Goal: Information Seeking & Learning: Learn about a topic

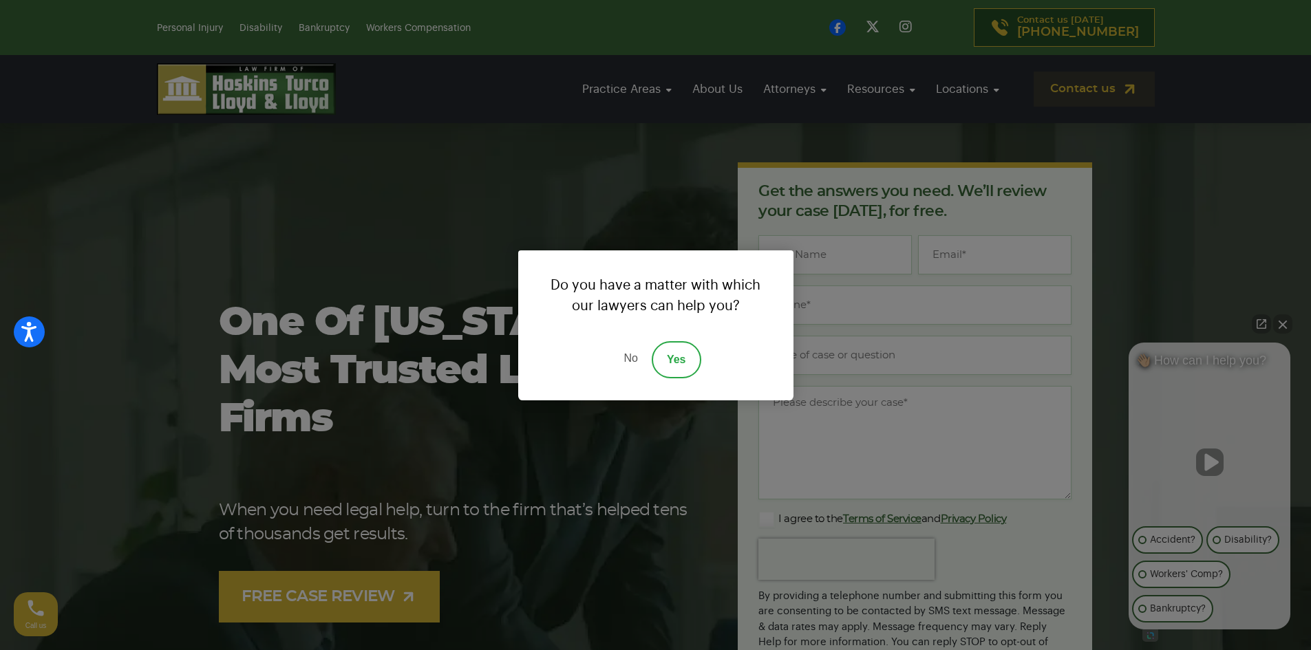
click at [716, 93] on div "Do you have a matter with which our lawyers can help you? No Yes" at bounding box center [655, 325] width 1311 height 650
click at [639, 365] on link "No" at bounding box center [630, 359] width 41 height 37
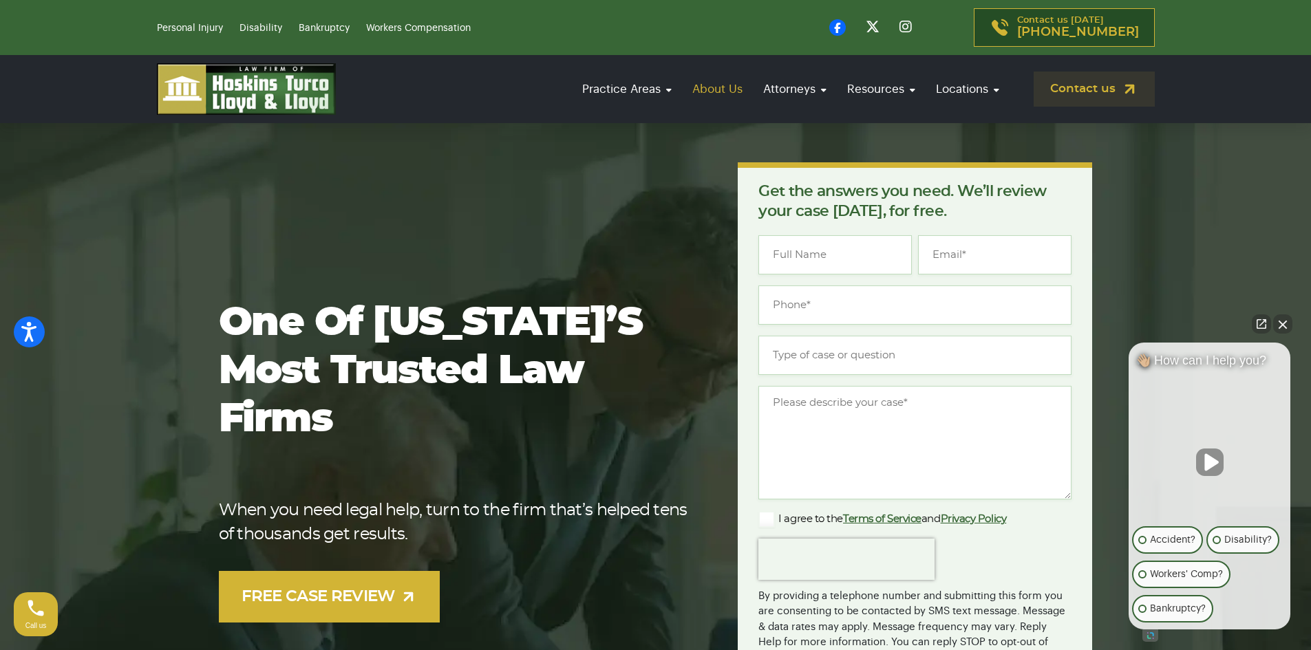
click at [714, 86] on link "About Us" at bounding box center [717, 88] width 64 height 39
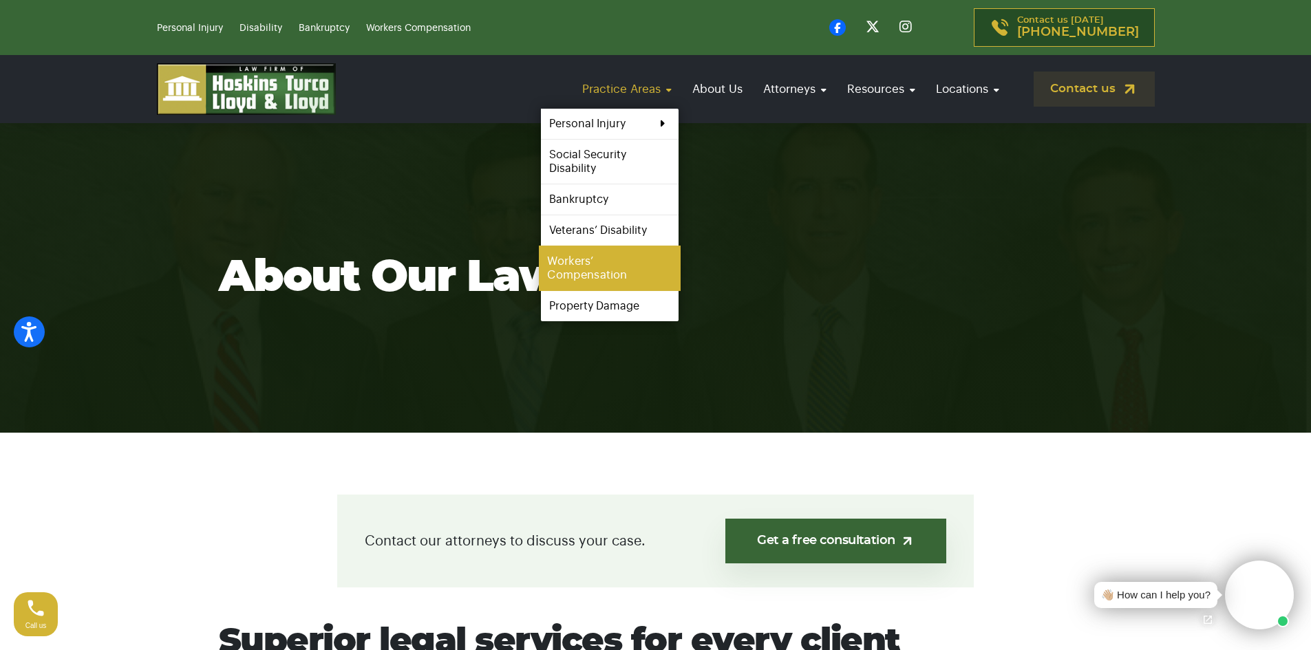
click at [581, 276] on link "Workers’ Compensation" at bounding box center [610, 268] width 142 height 45
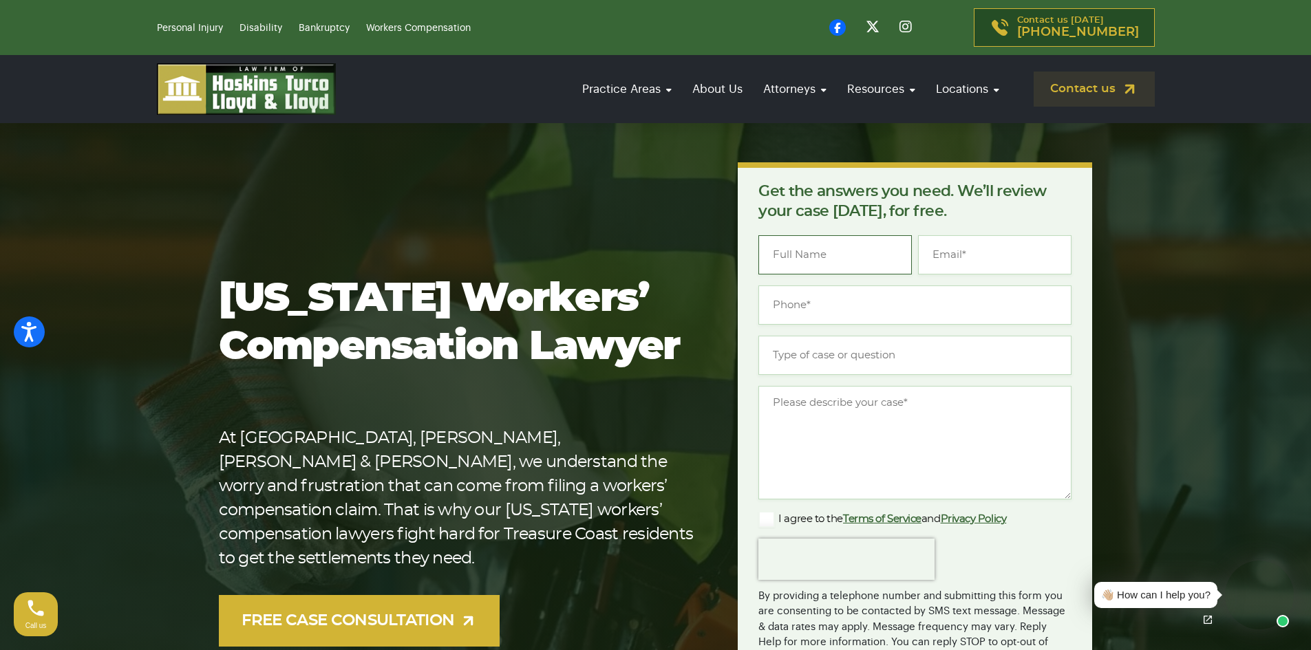
click at [793, 249] on input "Name *" at bounding box center [834, 254] width 153 height 39
